Goal: Task Accomplishment & Management: Use online tool/utility

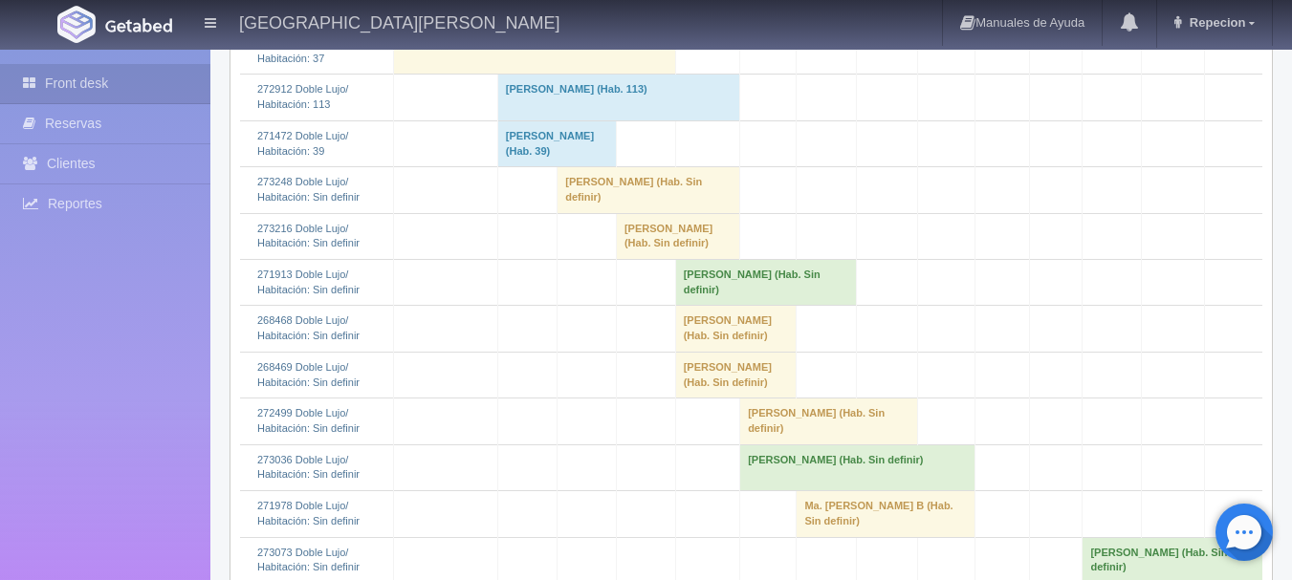
scroll to position [574, 0]
click at [591, 216] on td "[PERSON_NAME] (Hab. Sin definir)" at bounding box center [648, 193] width 183 height 46
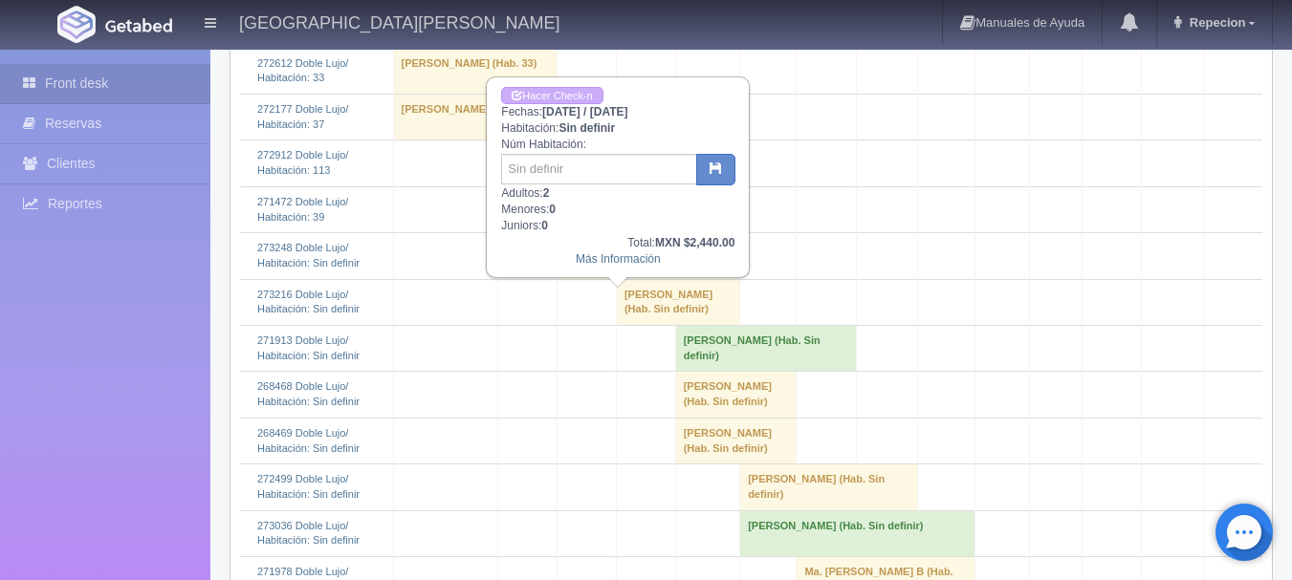
scroll to position [478, 0]
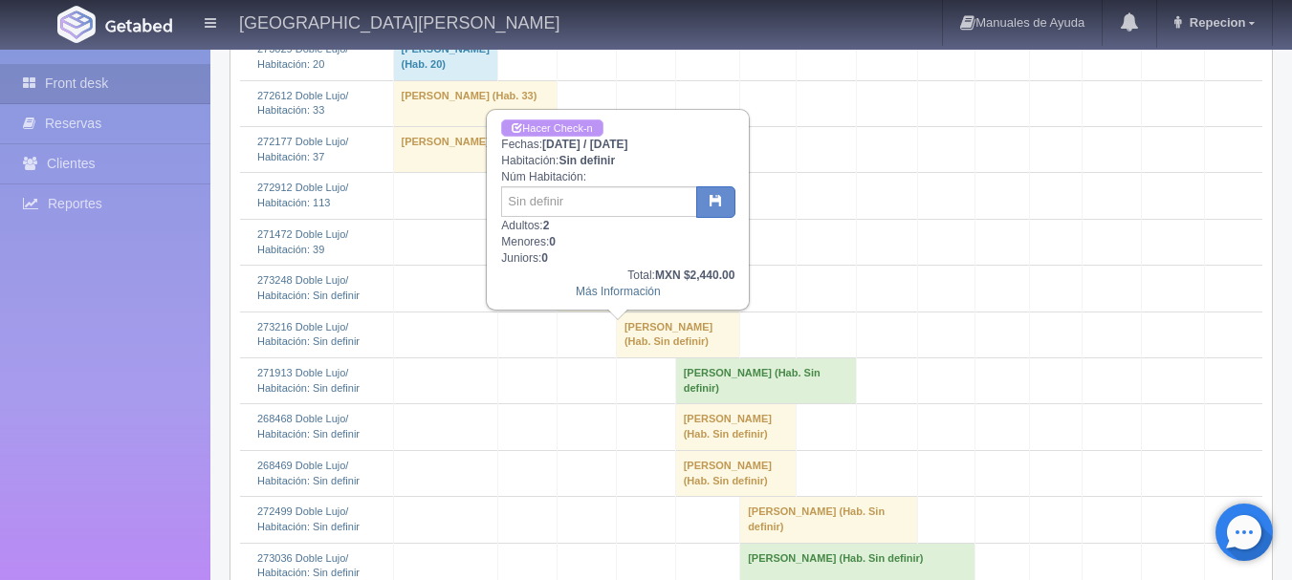
click at [568, 130] on link "Hacer Check-n" at bounding box center [551, 128] width 101 height 18
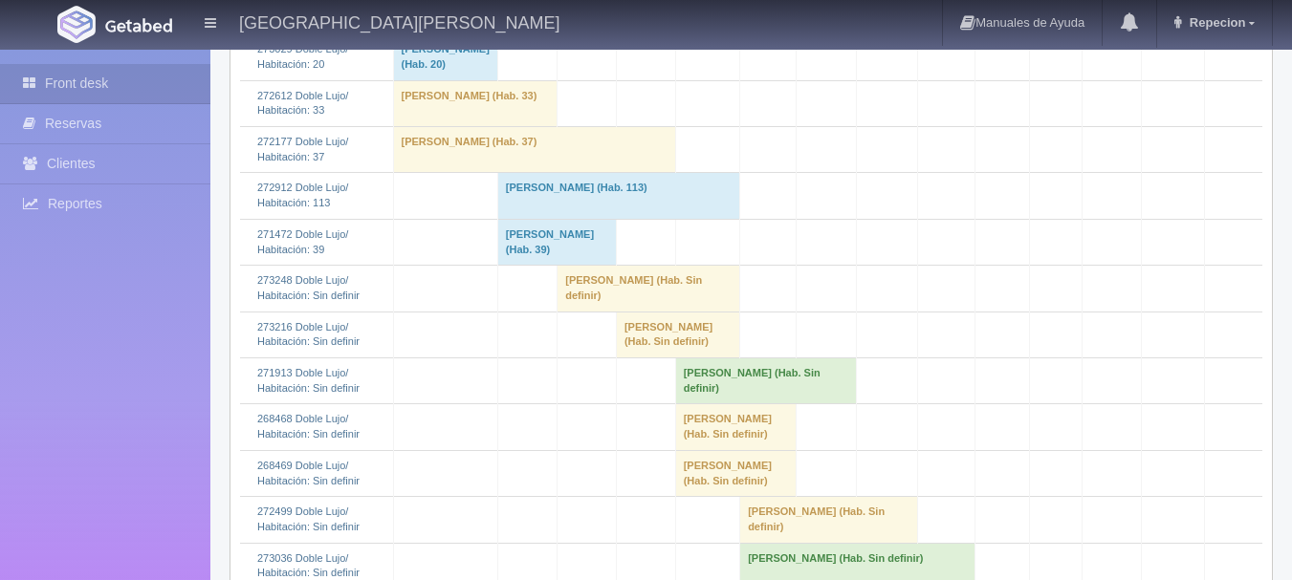
scroll to position [478, 0]
click at [580, 312] on td "[PERSON_NAME] (Hab. Sin definir)" at bounding box center [648, 289] width 183 height 46
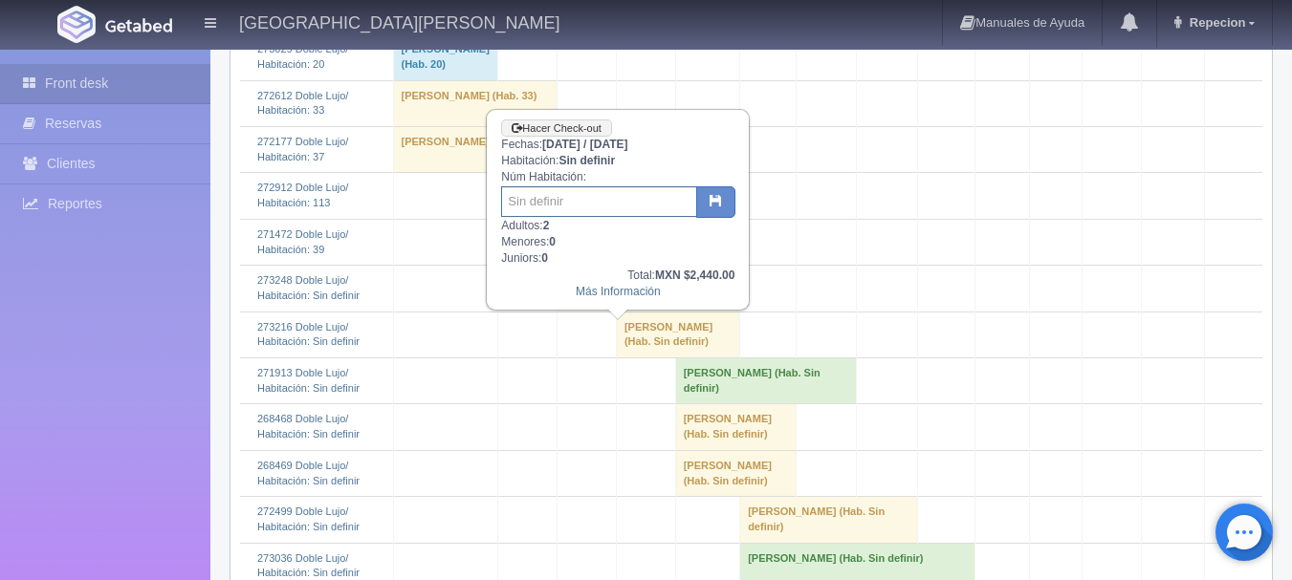
click at [580, 205] on input "text" at bounding box center [599, 201] width 196 height 31
type input "20"
click at [723, 206] on button "button" at bounding box center [715, 202] width 39 height 33
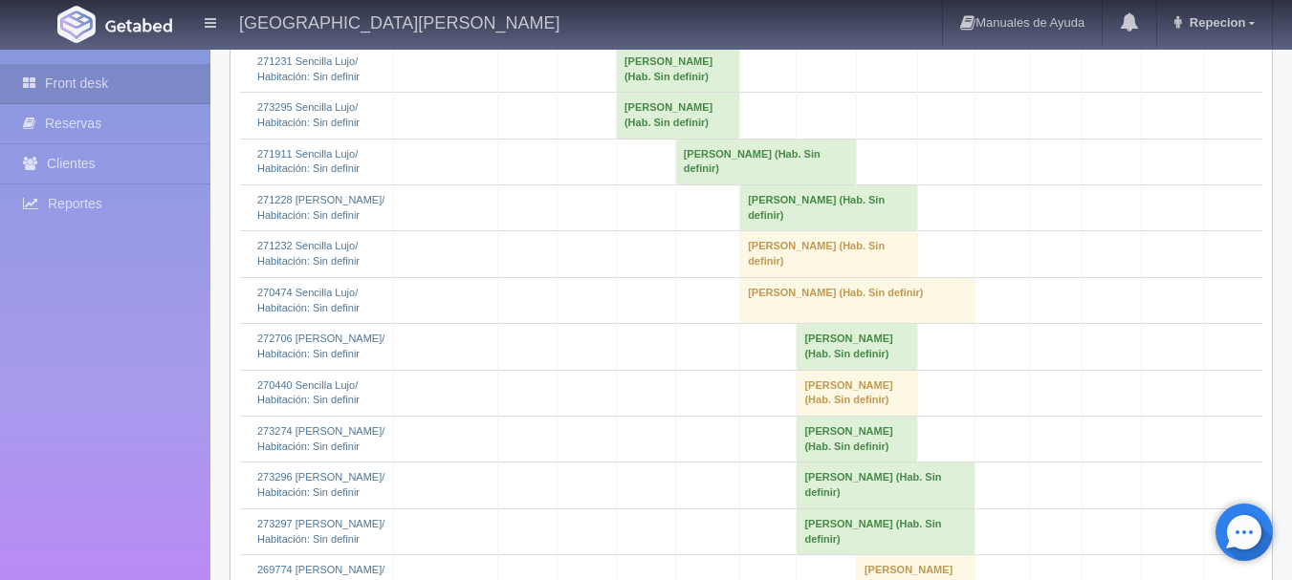
scroll to position [2008, 0]
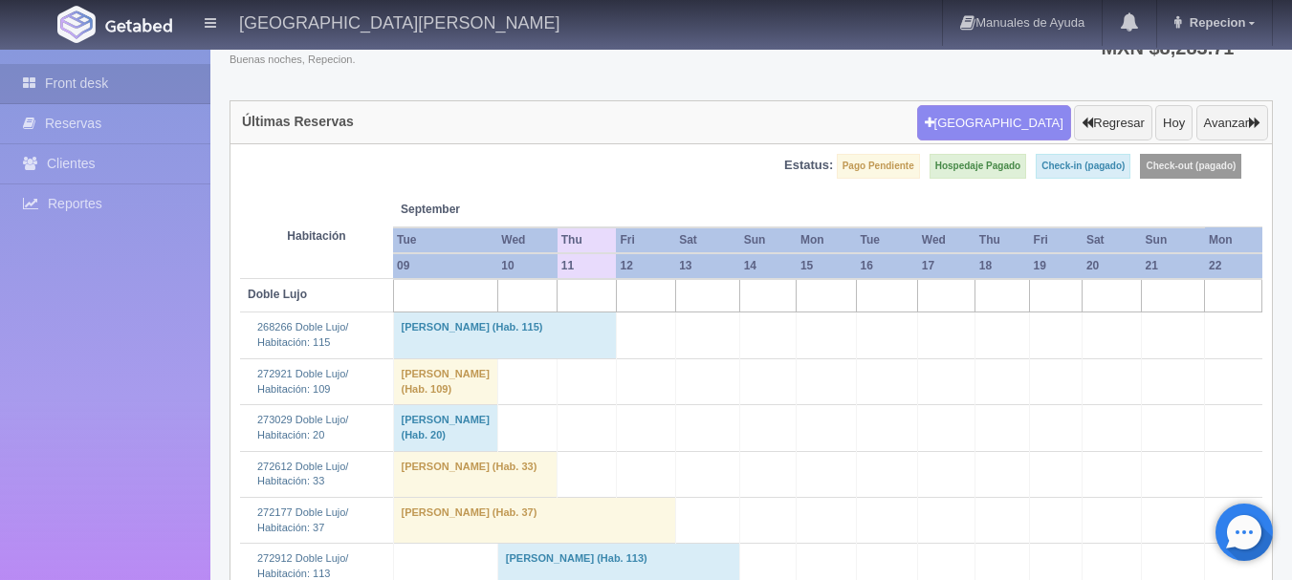
scroll to position [0, 0]
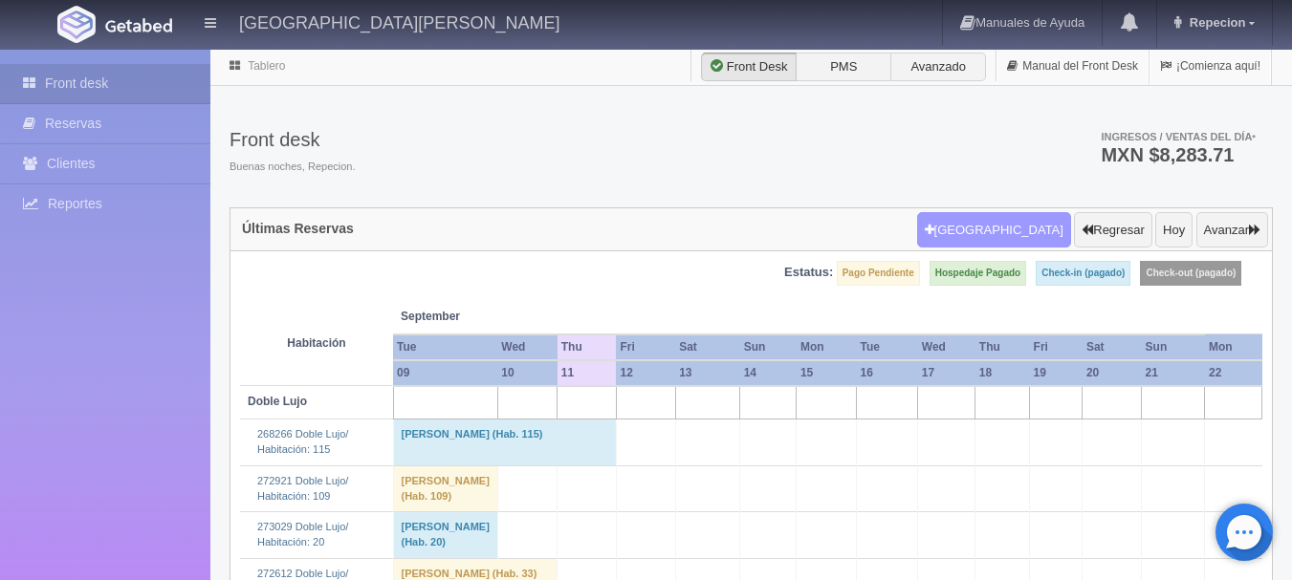
click at [973, 237] on button "[GEOGRAPHIC_DATA]" at bounding box center [994, 230] width 154 height 36
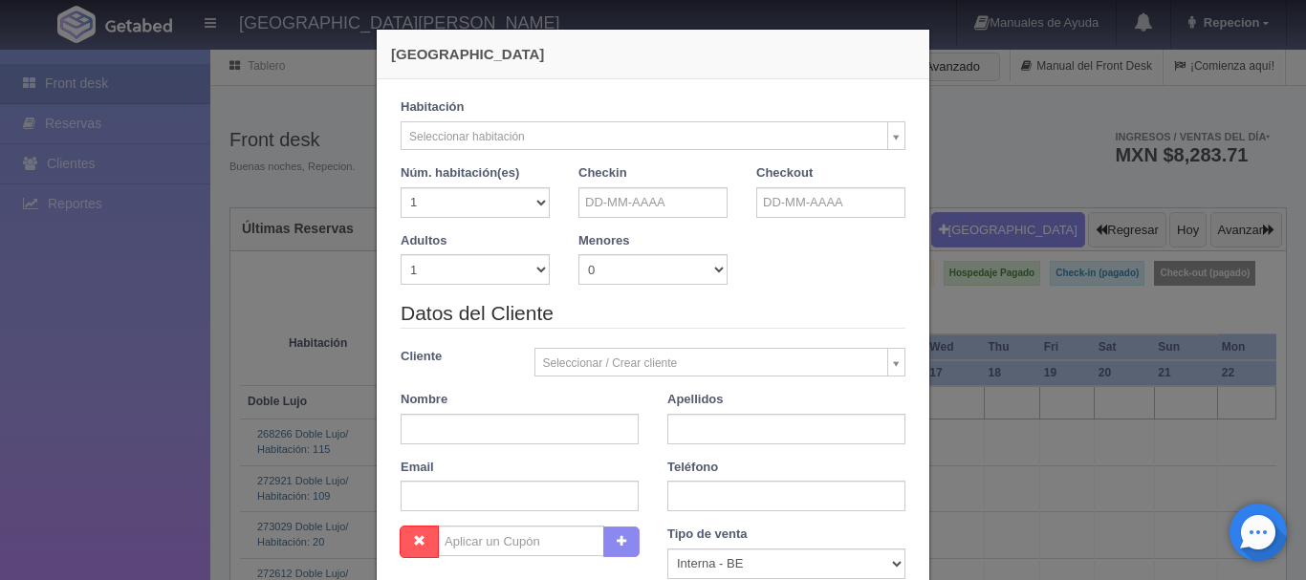
checkbox input "false"
click at [1001, 187] on div "Nueva Reserva Verficando disponibilidad No hay disponibilidad en esta habitació…" at bounding box center [653, 290] width 1306 height 580
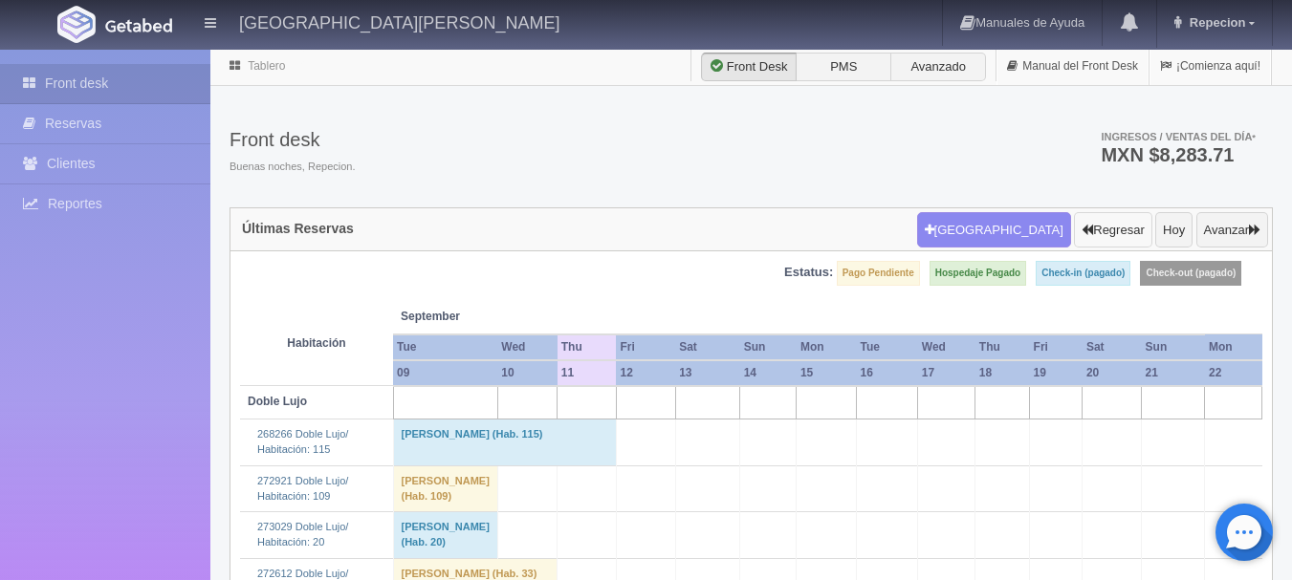
click at [1089, 233] on button "Regresar" at bounding box center [1112, 230] width 77 height 36
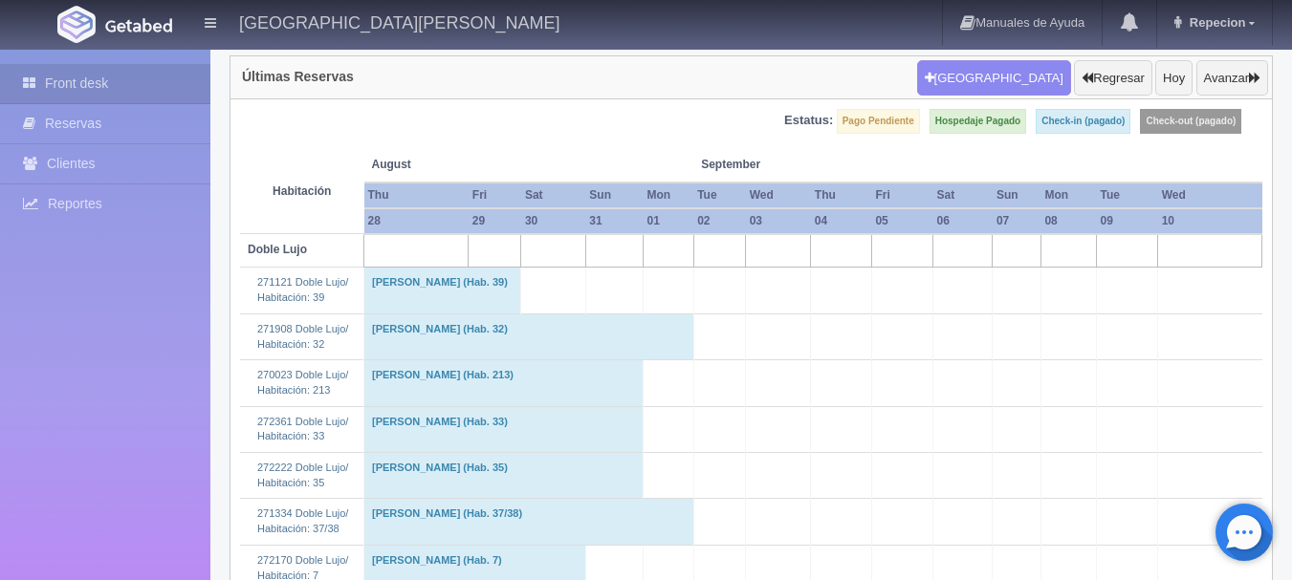
scroll to position [96, 0]
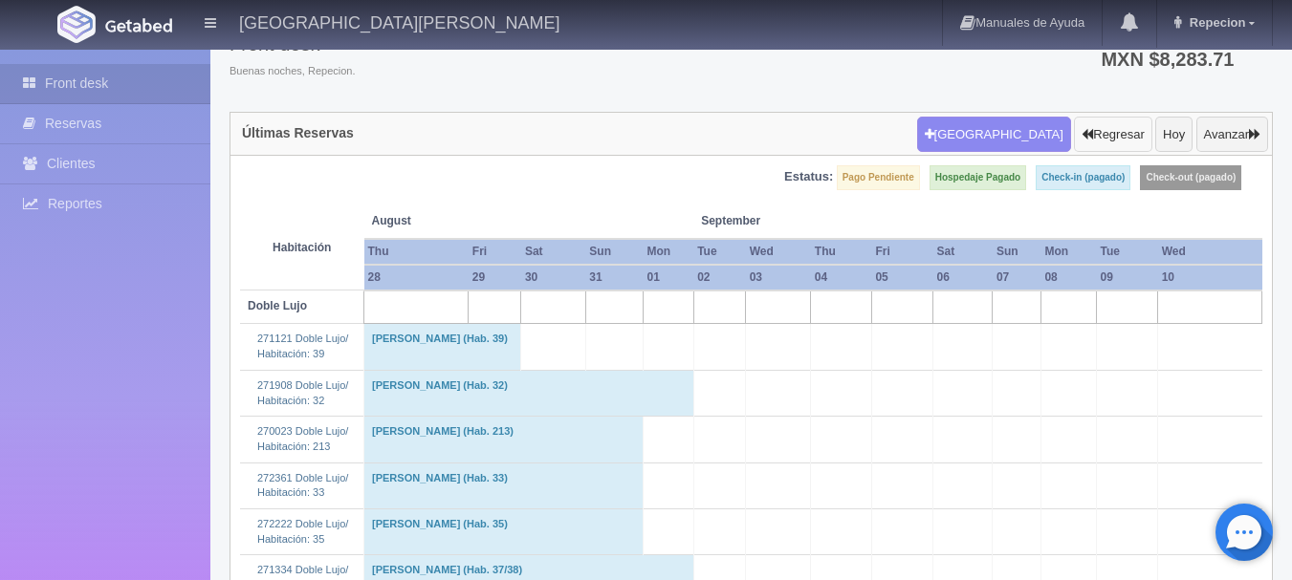
click at [1110, 147] on button "Regresar" at bounding box center [1112, 135] width 77 height 36
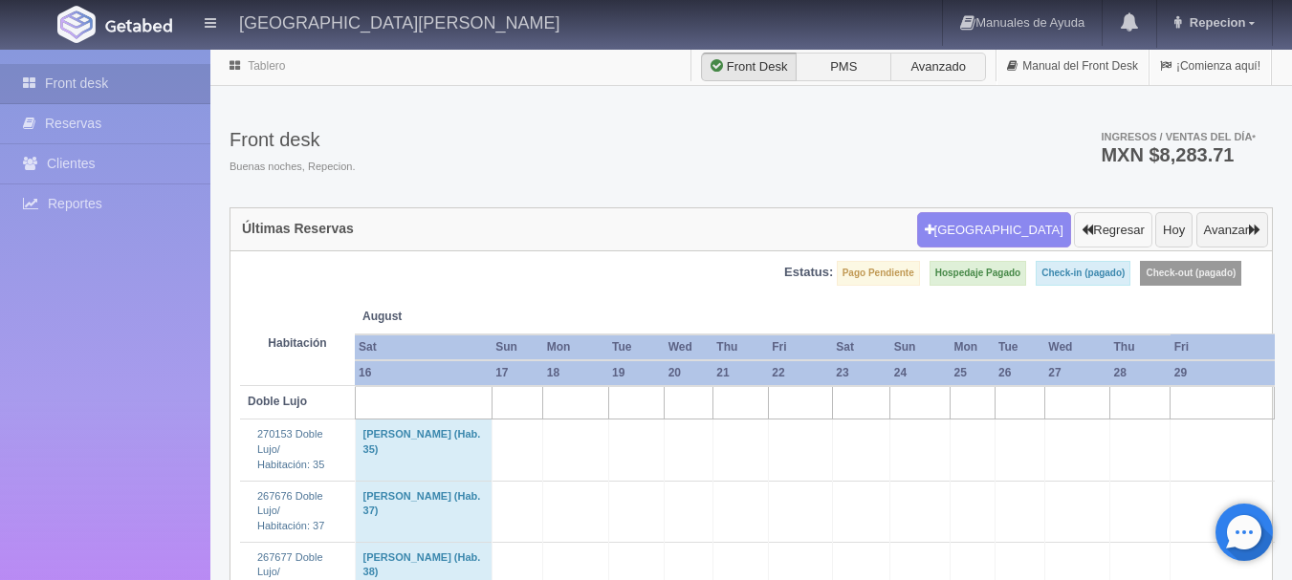
click at [1120, 227] on button "Regresar" at bounding box center [1112, 230] width 77 height 36
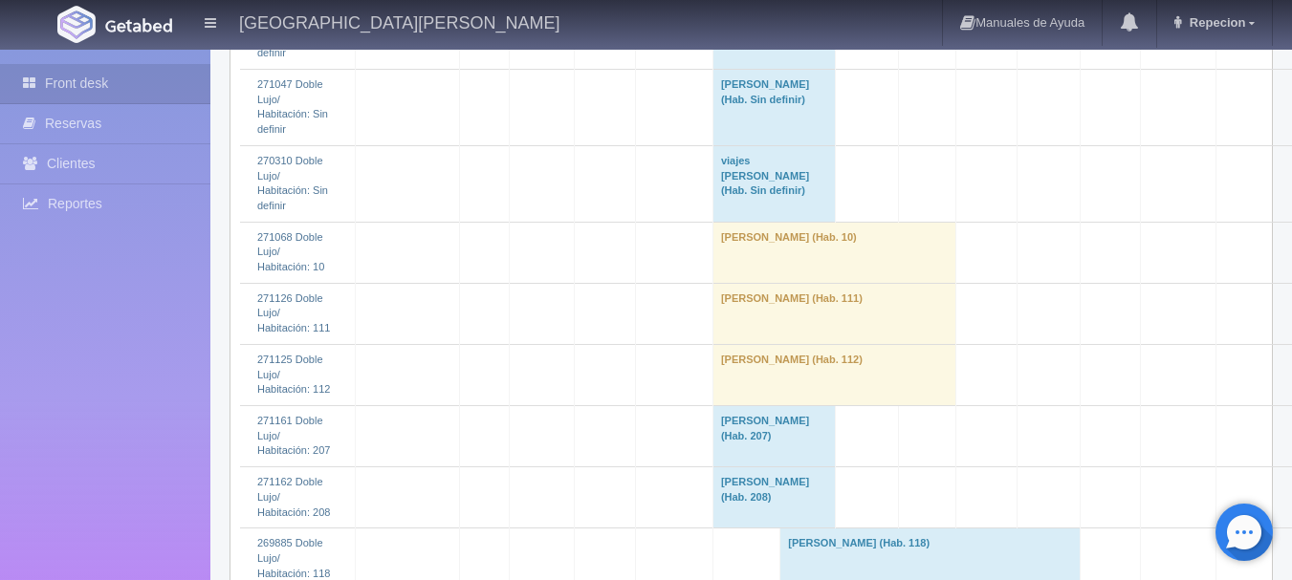
scroll to position [1816, 0]
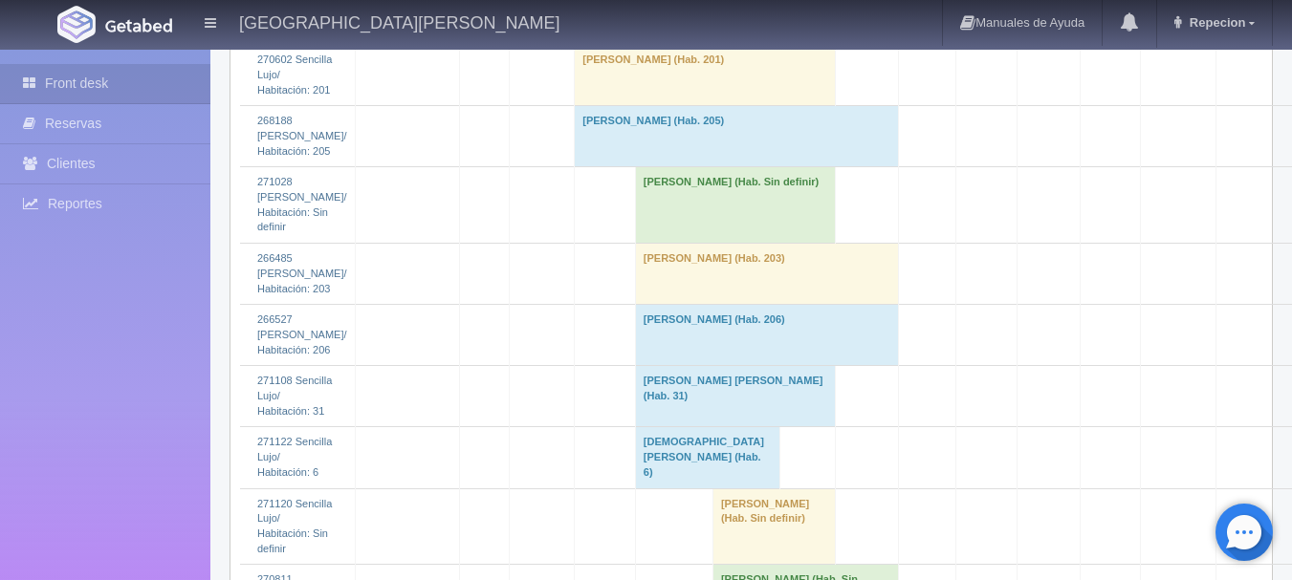
scroll to position [5038, 0]
